Goal: Navigation & Orientation: Find specific page/section

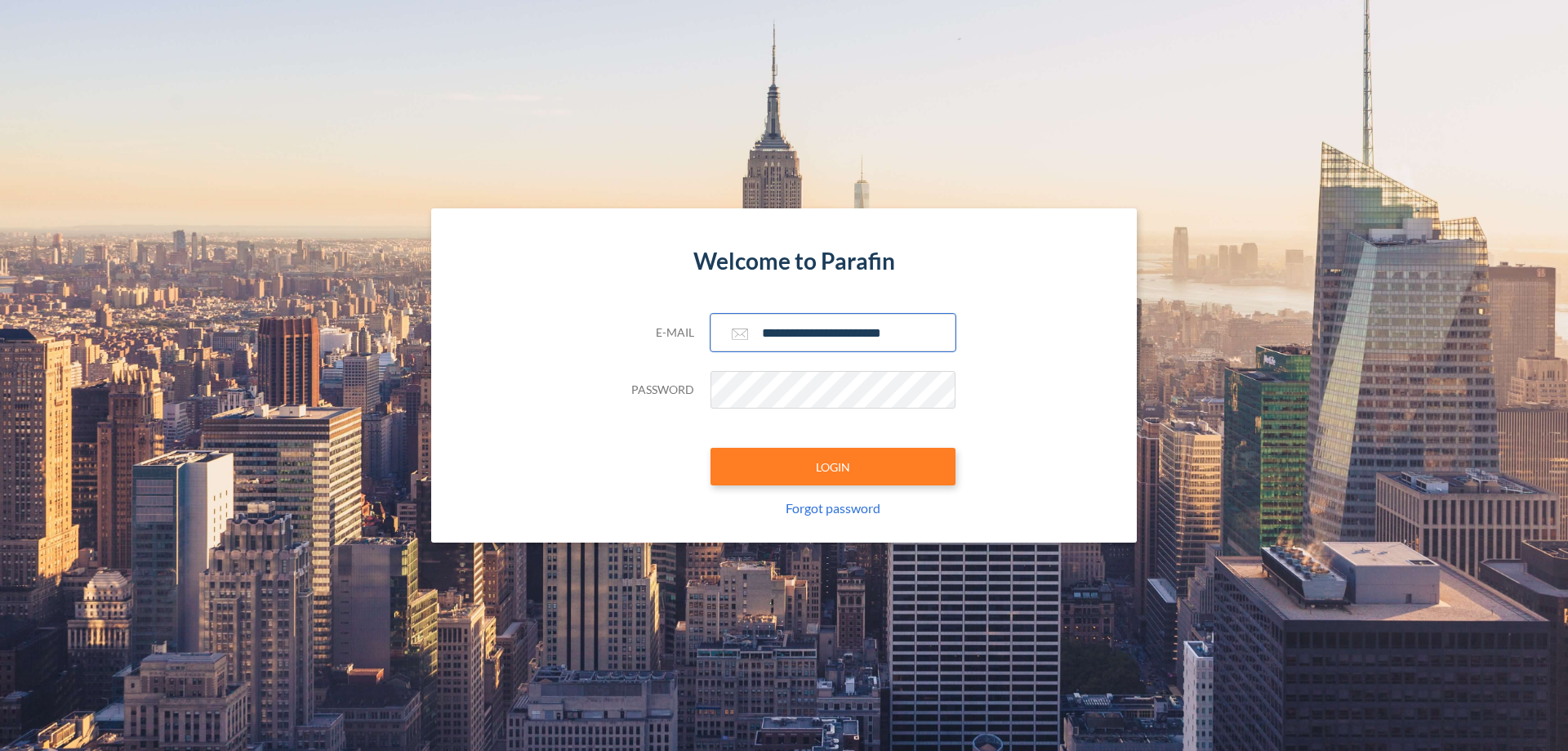
type input "**********"
click at [833, 467] on button "LOGIN" at bounding box center [833, 466] width 245 height 37
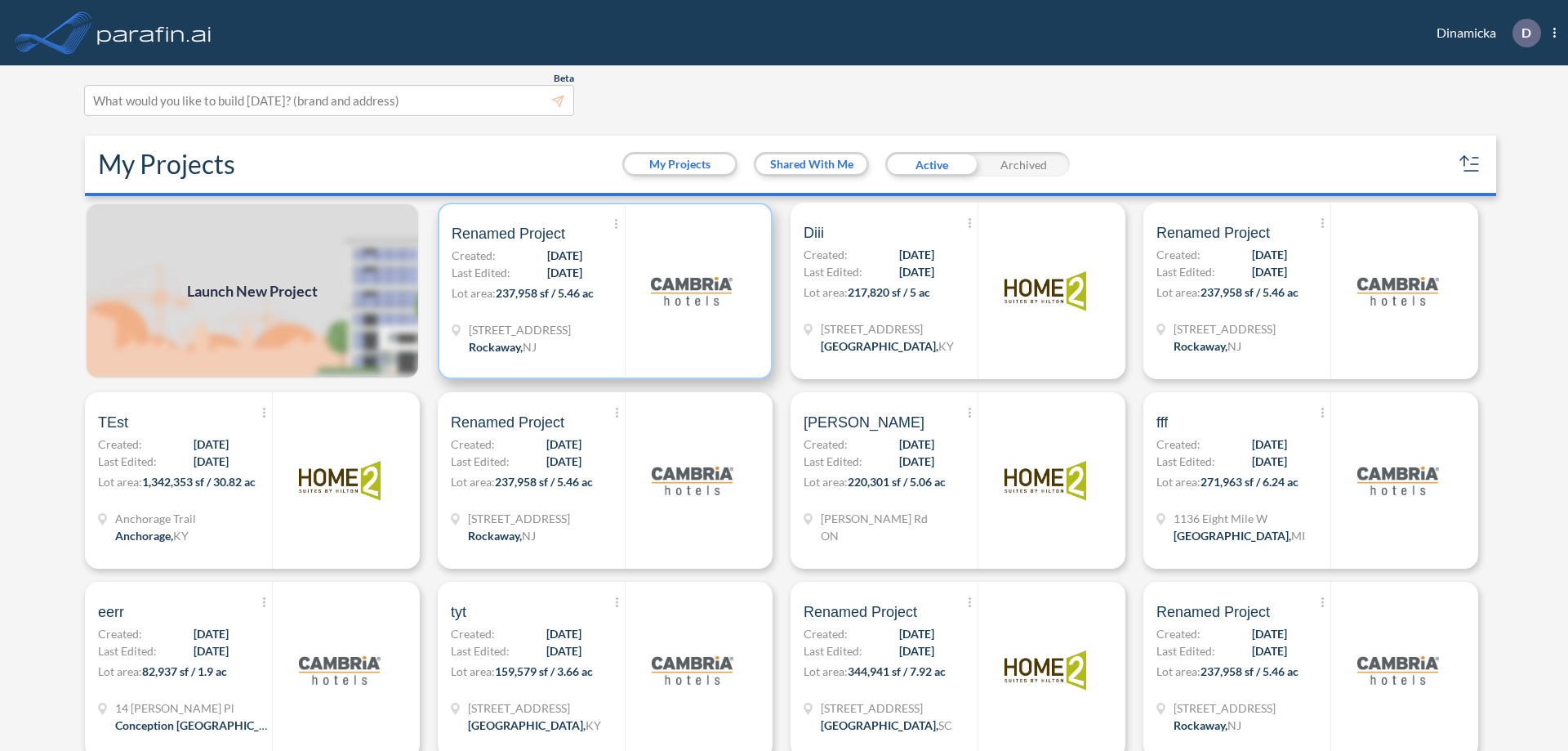
scroll to position [4, 0]
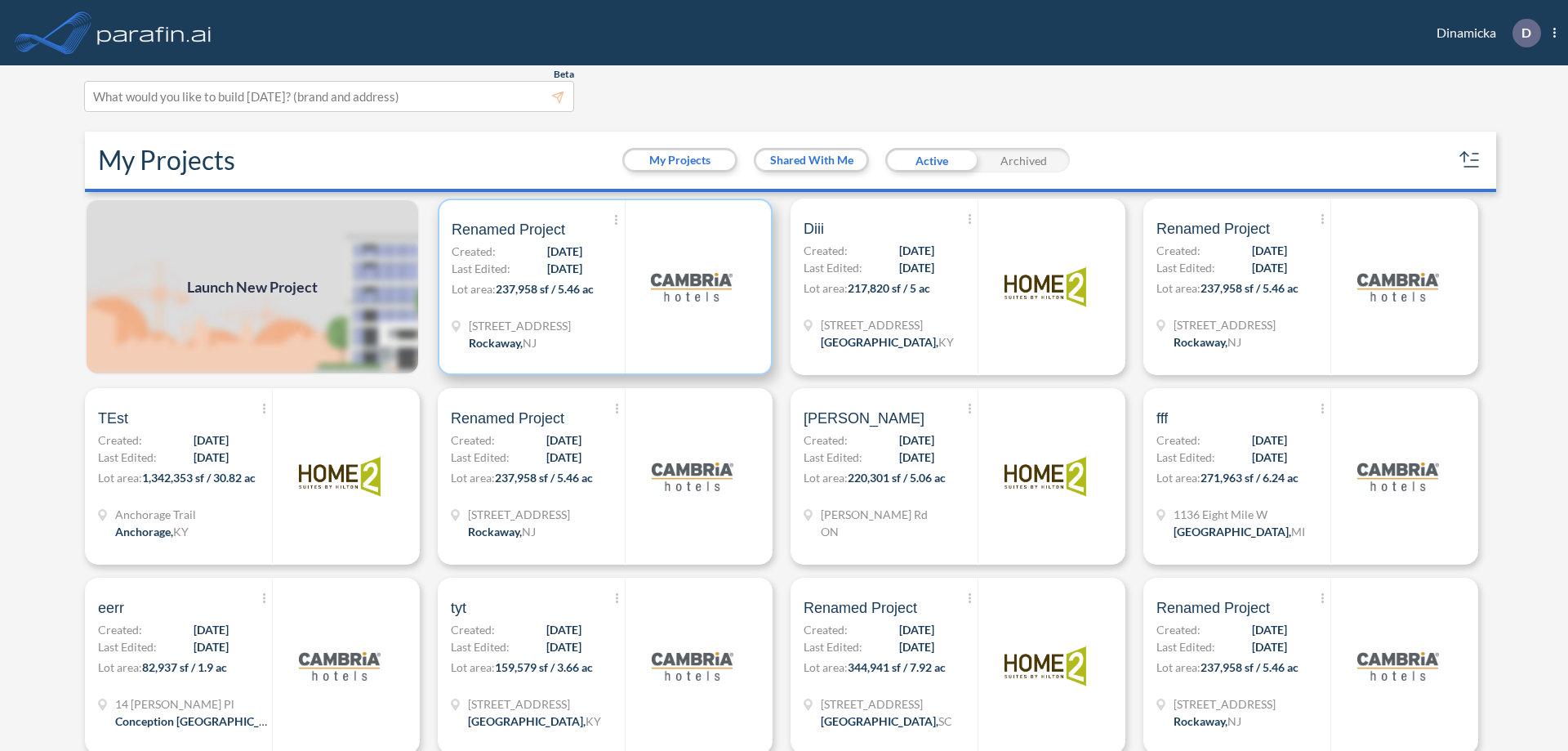
click at [602, 287] on p "Lot area: 237,958 sf / 5.46 ac" at bounding box center [538, 291] width 174 height 24
